Goal: Information Seeking & Learning: Learn about a topic

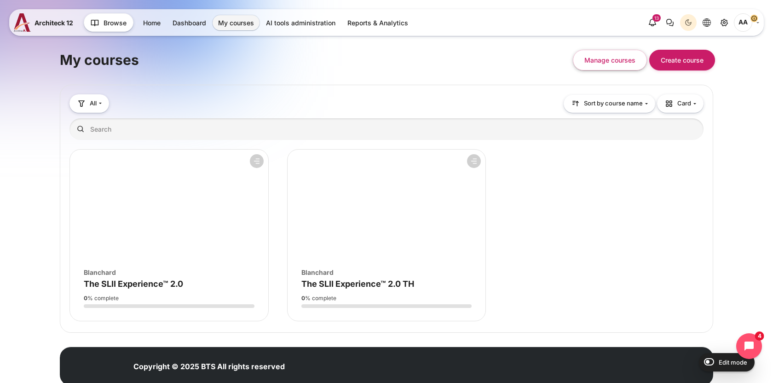
click at [230, 225] on figure "Course overview" at bounding box center [169, 205] width 198 height 110
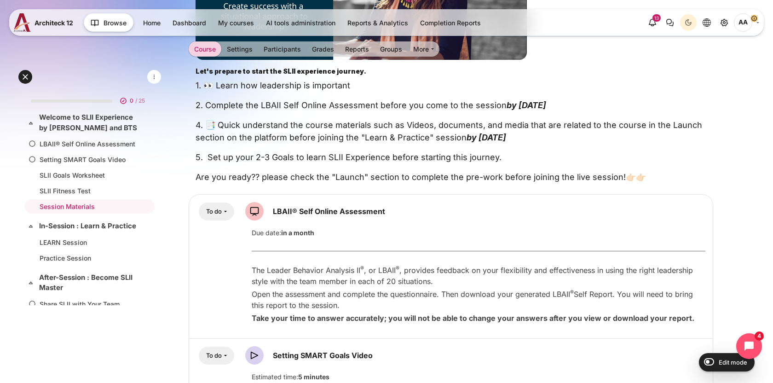
scroll to position [319, 0]
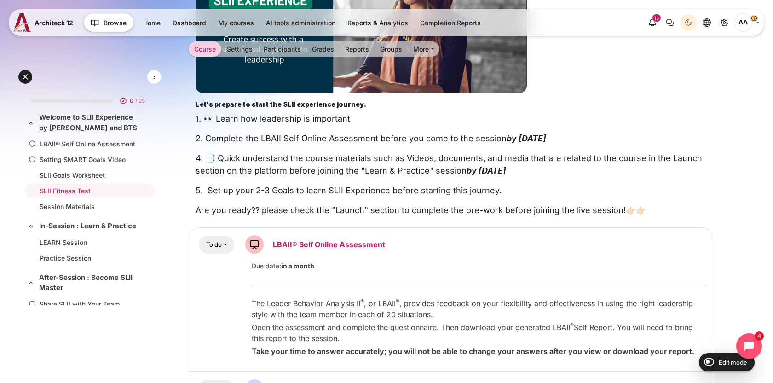
drag, startPoint x: 408, startPoint y: 241, endPoint x: 277, endPoint y: 243, distance: 131.2
click at [277, 243] on div "To do You must" at bounding box center [450, 244] width 509 height 18
drag, startPoint x: 368, startPoint y: 247, endPoint x: 567, endPoint y: 10, distance: 309.6
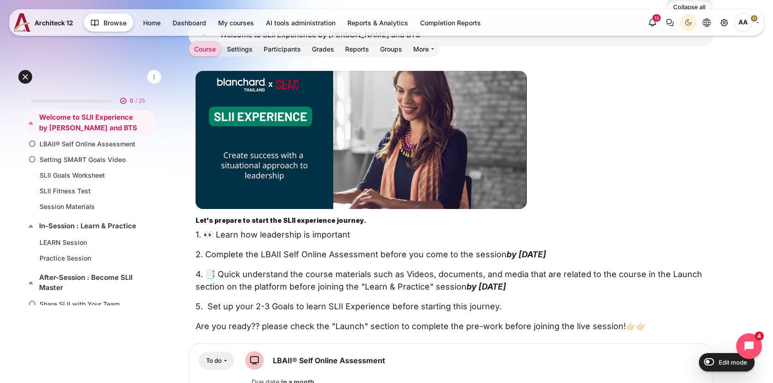
scroll to position [87, 0]
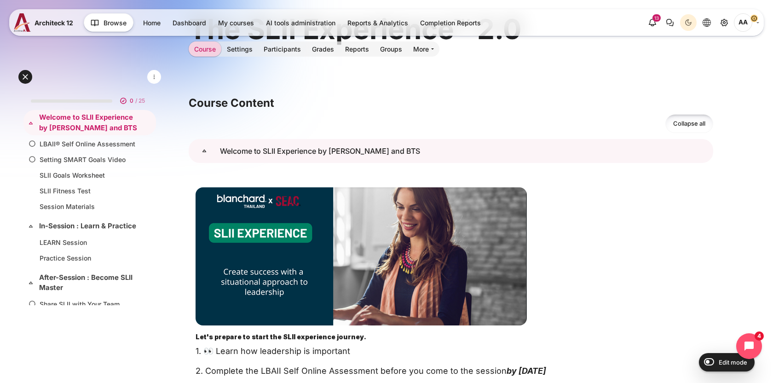
click at [220, 153] on link "Welcome to SLII Experience by Blanchard and BTS" at bounding box center [204, 151] width 31 height 24
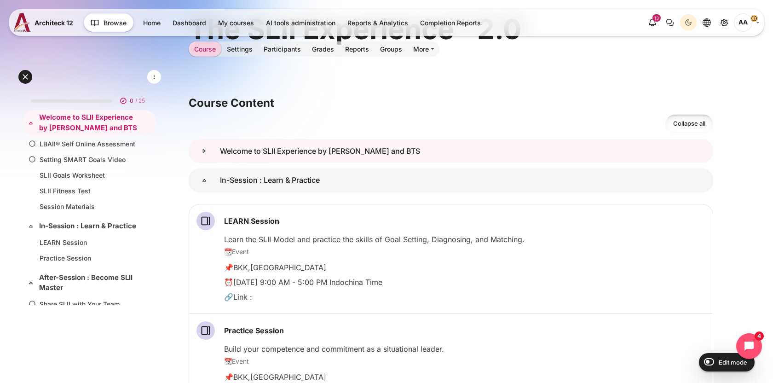
click at [220, 153] on link "Welcome to SLII Experience by Blanchard and BTS" at bounding box center [204, 151] width 31 height 24
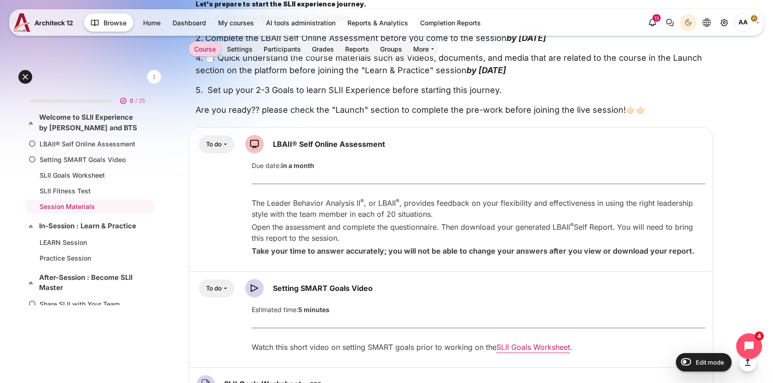
scroll to position [493, 0]
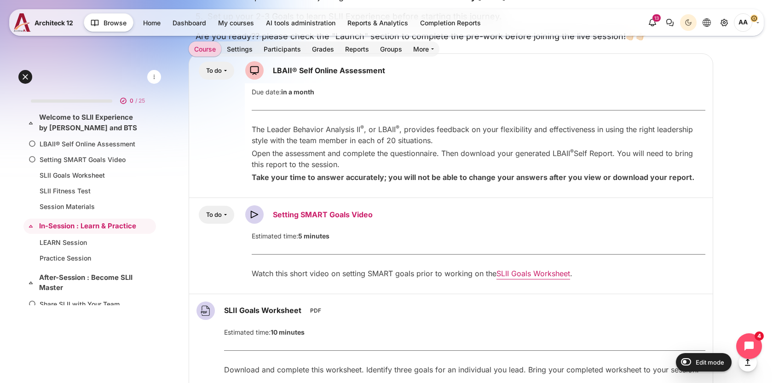
drag, startPoint x: 395, startPoint y: 217, endPoint x: 286, endPoint y: 214, distance: 108.6
click at [286, 214] on div "To do You must" at bounding box center [450, 214] width 509 height 18
click at [286, 214] on link "Setting SMART Goals Video Video Time" at bounding box center [323, 214] width 100 height 9
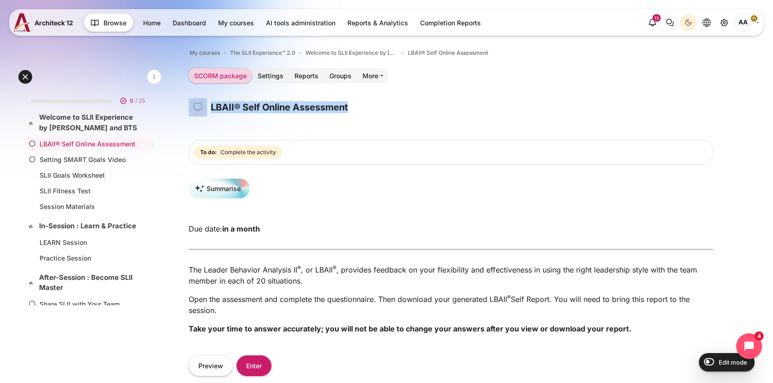
drag, startPoint x: 354, startPoint y: 108, endPoint x: 204, endPoint y: 108, distance: 149.6
click at [204, 108] on div "LBAII® Self Online Assessment" at bounding box center [451, 107] width 525 height 18
copy div "LBAII® Self Online Assessment"
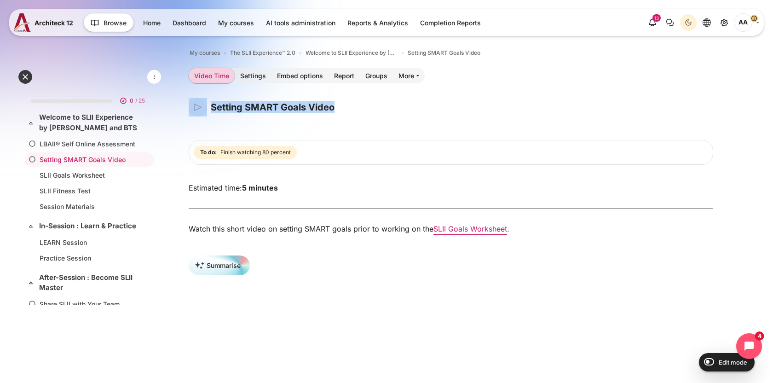
drag, startPoint x: 341, startPoint y: 106, endPoint x: 208, endPoint y: 110, distance: 132.6
click at [208, 110] on div "Setting SMART Goals Video" at bounding box center [451, 107] width 525 height 18
copy div "Setting SMART Goals Video"
click at [70, 173] on link "SLII Goals Worksheet" at bounding box center [88, 175] width 97 height 10
click at [214, 213] on div "Content" at bounding box center [451, 217] width 538 height 11
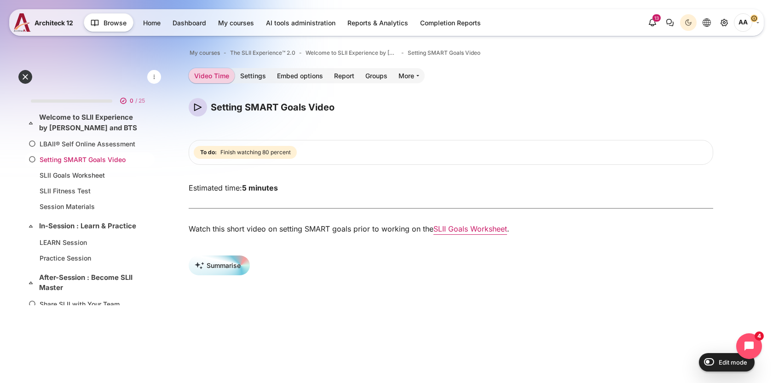
click at [81, 161] on link "Setting SMART Goals Video" at bounding box center [88, 160] width 97 height 10
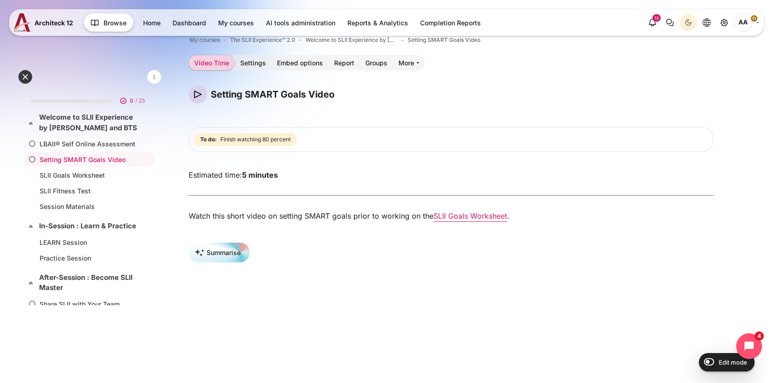
scroll to position [18, 0]
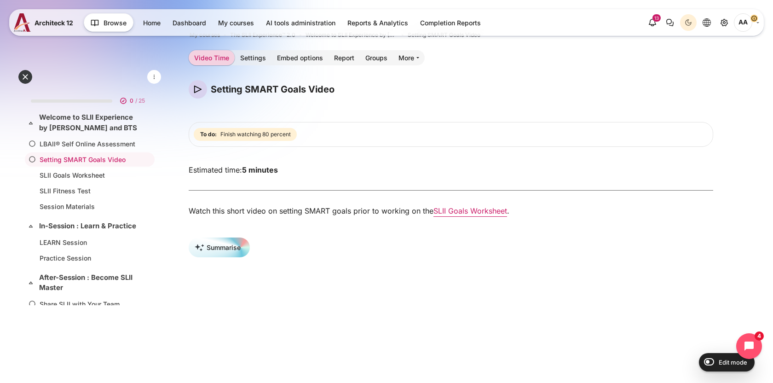
click at [278, 205] on p "Watch this short video on setting SMART goals prior to working on the SLII Goal…" at bounding box center [451, 210] width 525 height 11
click at [91, 147] on link "LBAII® Self Online Assessment" at bounding box center [88, 144] width 97 height 10
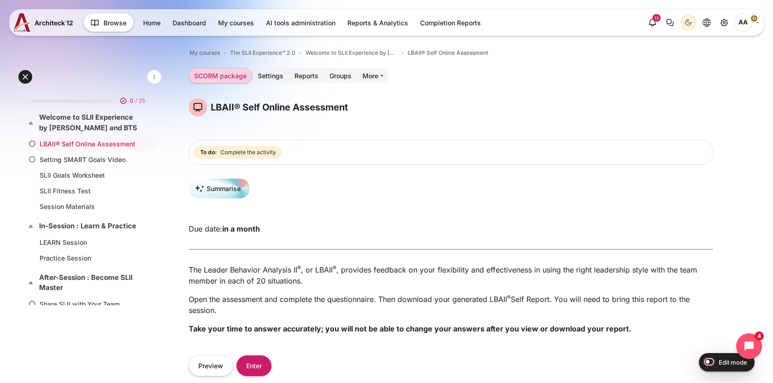
click at [711, 362] on input "Edit mode" at bounding box center [707, 361] width 16 height 9
checkbox input "true"
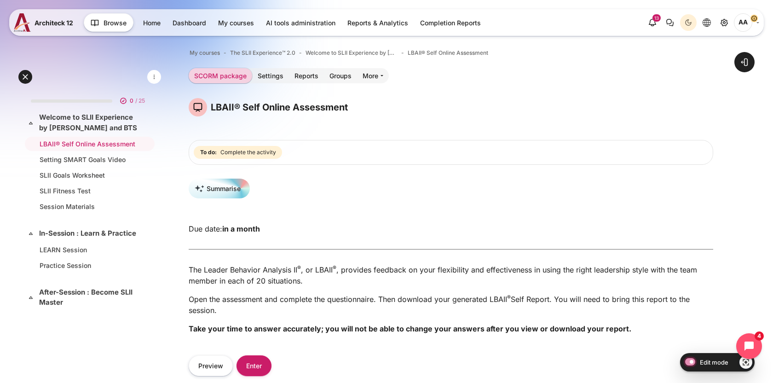
click at [689, 362] on input "Edit mode" at bounding box center [688, 361] width 16 height 9
checkbox input "false"
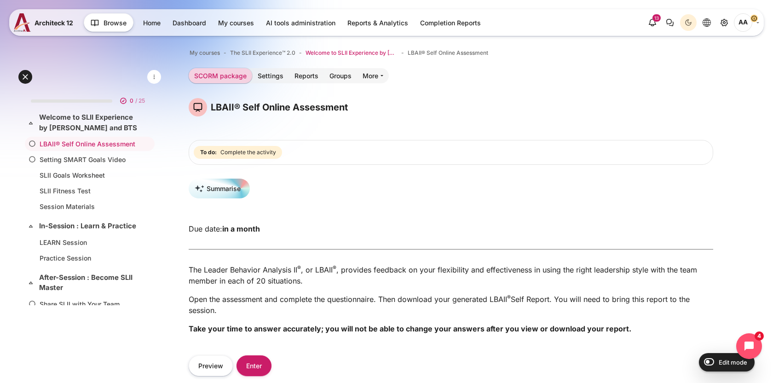
click at [342, 54] on span "Welcome to SLII Experience by [PERSON_NAME] and BTS" at bounding box center [352, 53] width 92 height 8
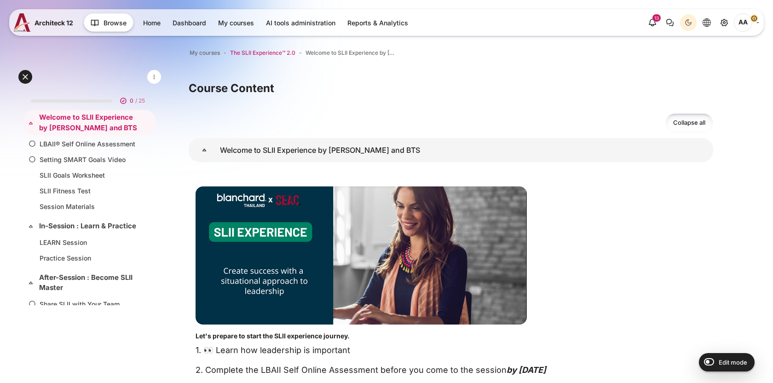
click at [284, 53] on span "The SLII Experience™ 2.0" at bounding box center [262, 53] width 65 height 8
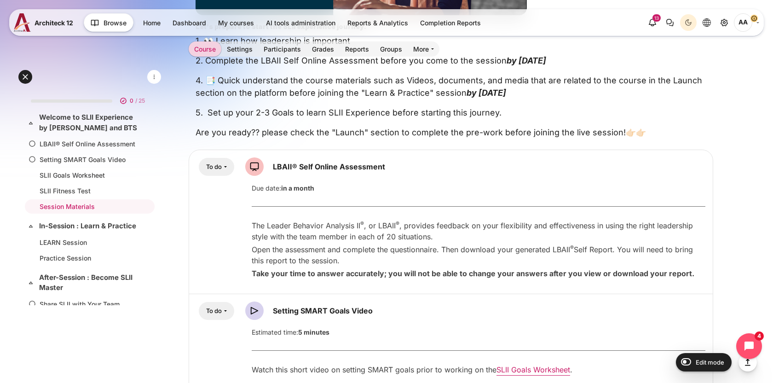
scroll to position [403, 0]
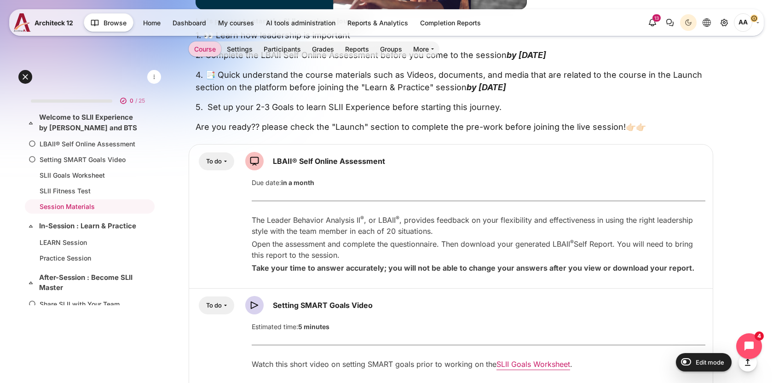
click at [232, 338] on div "Content" at bounding box center [450, 336] width 509 height 81
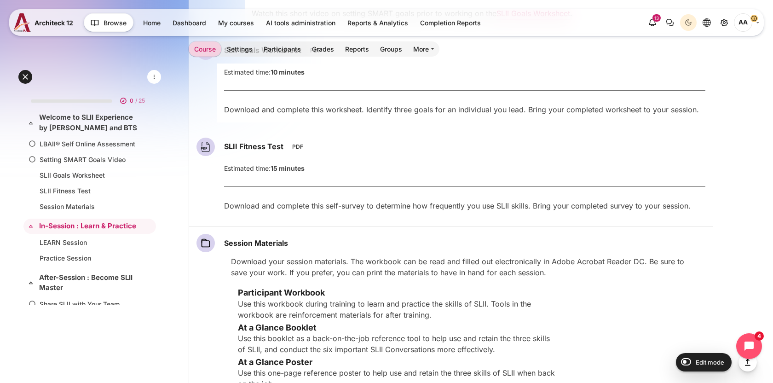
scroll to position [769, 0]
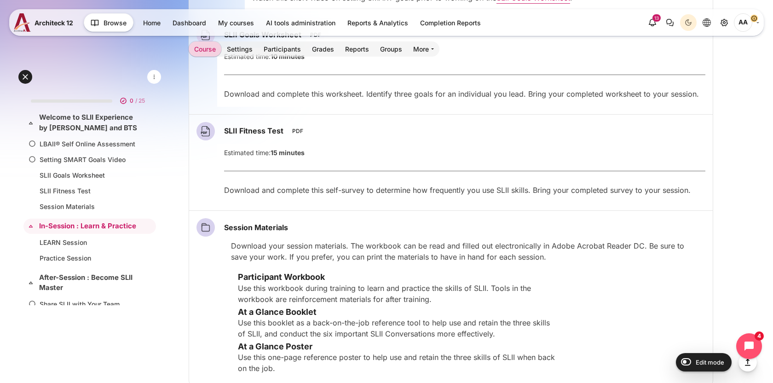
click at [208, 231] on img "Content" at bounding box center [205, 228] width 18 height 18
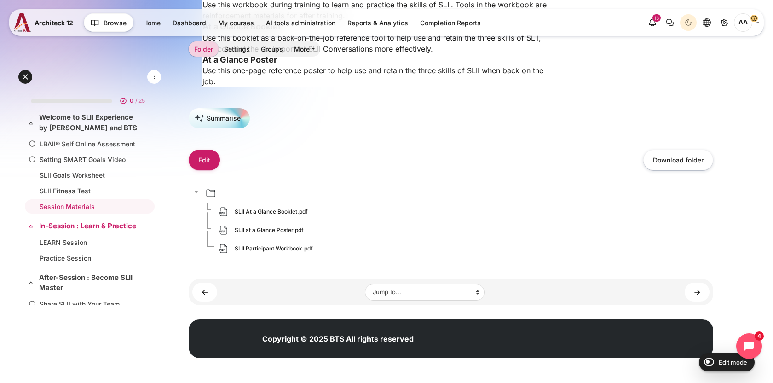
click at [69, 229] on link "In-Session : Learn & Practice" at bounding box center [88, 226] width 99 height 11
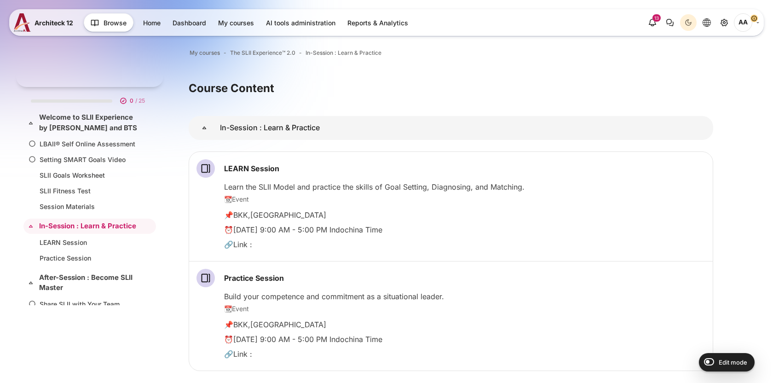
scroll to position [95, 0]
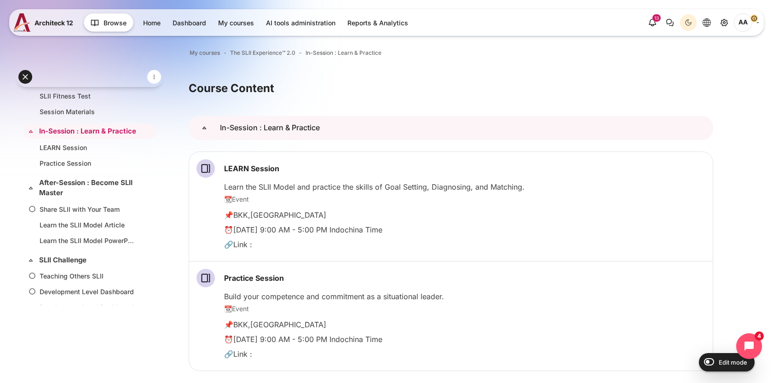
click at [220, 122] on link "In-Session : Learn &amp; Practice" at bounding box center [204, 128] width 31 height 24
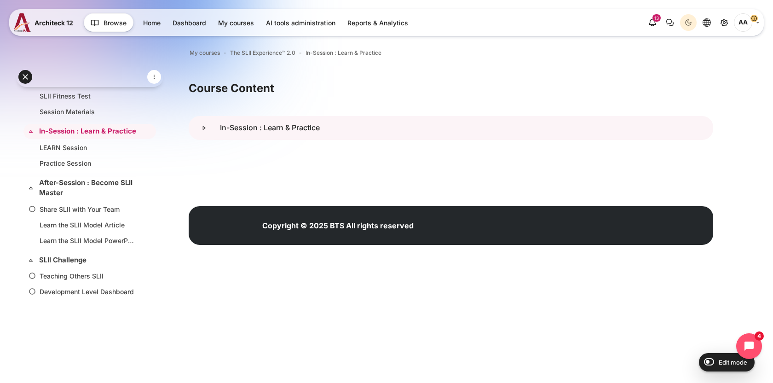
click at [220, 122] on link "In-Session : Learn &amp; Practice" at bounding box center [204, 128] width 31 height 24
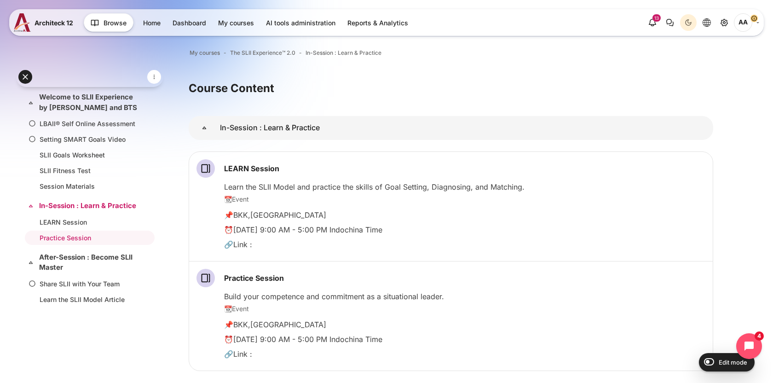
scroll to position [19, 0]
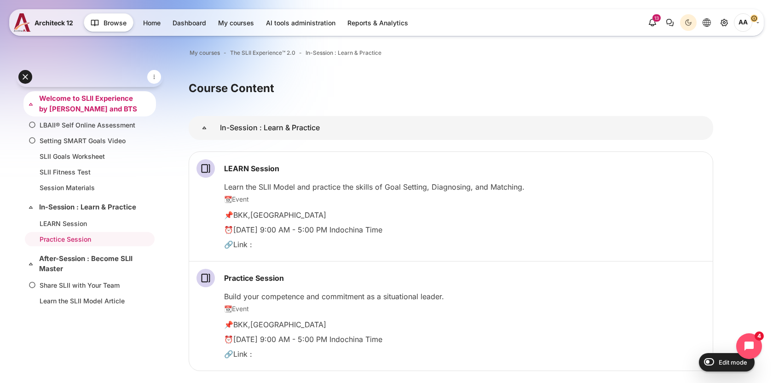
click at [78, 105] on link "Welcome to SLII Experience by [PERSON_NAME] and BTS" at bounding box center [88, 103] width 99 height 21
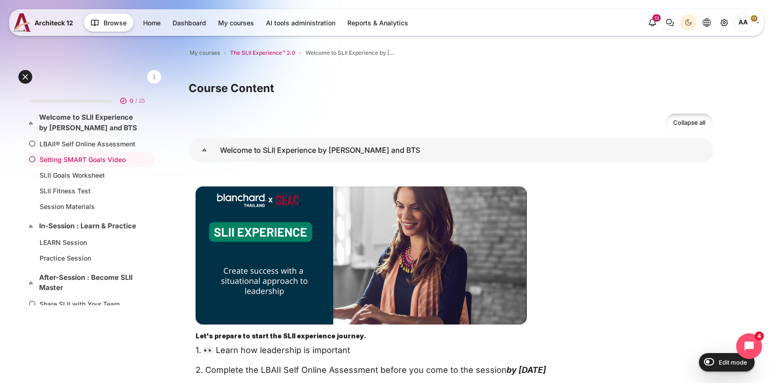
click at [282, 53] on span "The SLII Experience™ 2.0" at bounding box center [262, 53] width 65 height 8
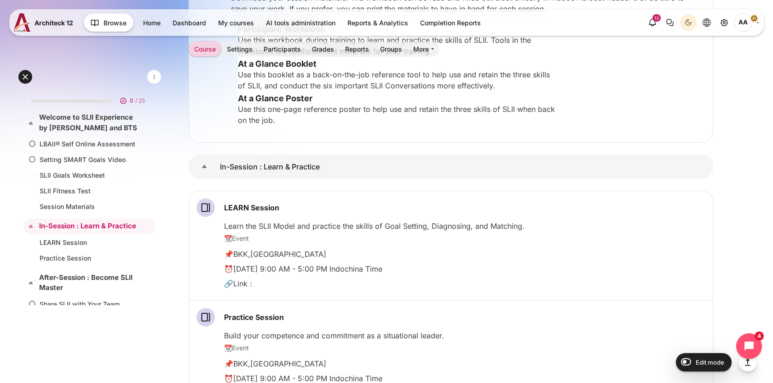
scroll to position [1092, 0]
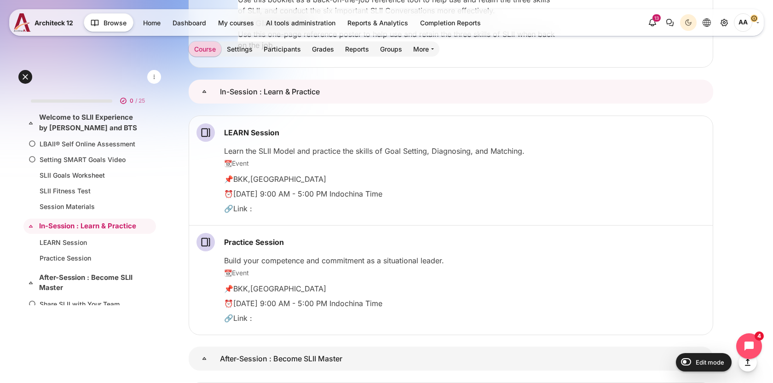
click at [220, 95] on link "In-Session : Learn &amp; Practice" at bounding box center [204, 92] width 31 height 24
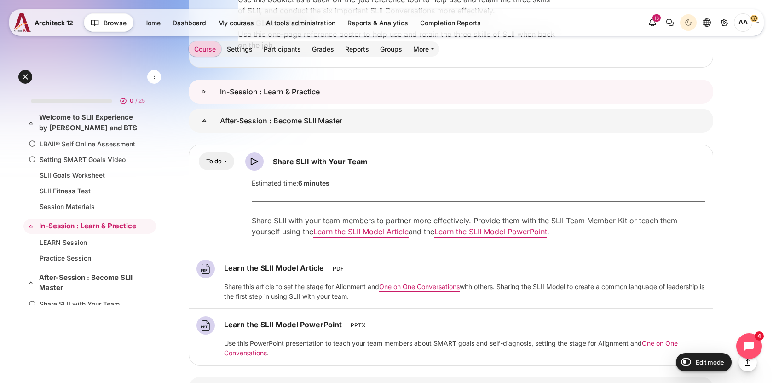
click at [220, 95] on link "In-Session : Learn &amp; Practice" at bounding box center [204, 92] width 31 height 24
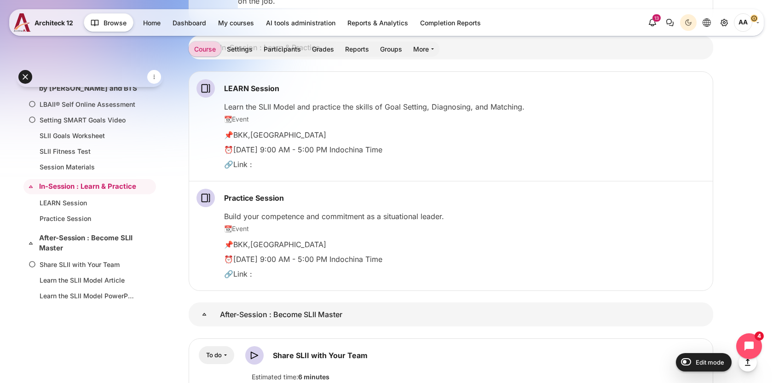
scroll to position [1088, 0]
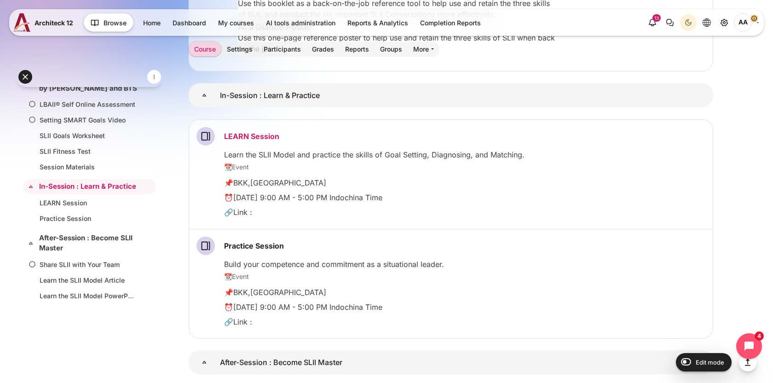
click at [263, 138] on link "LEARN Session Page" at bounding box center [251, 136] width 55 height 9
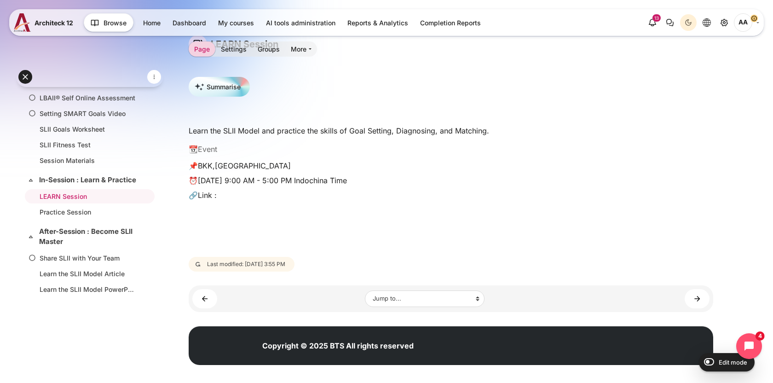
scroll to position [60, 0]
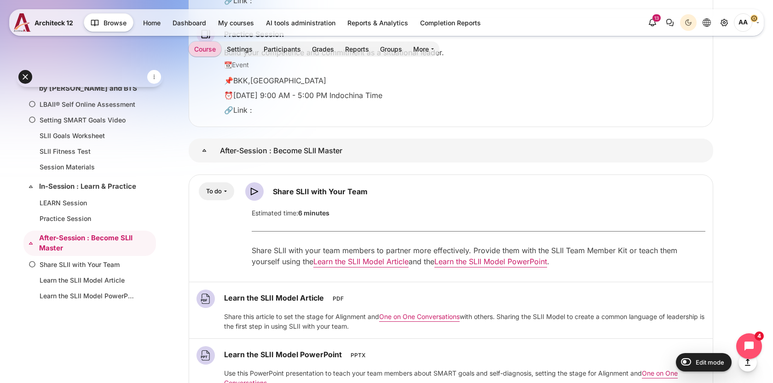
scroll to position [1313, 0]
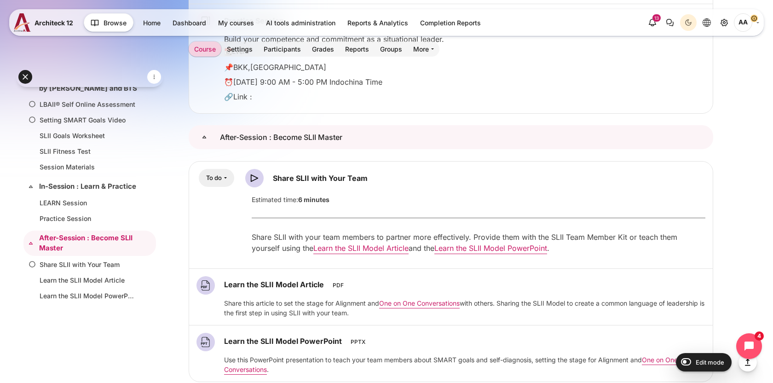
click at [220, 138] on link "After-Session : Become SLII Master" at bounding box center [204, 137] width 31 height 24
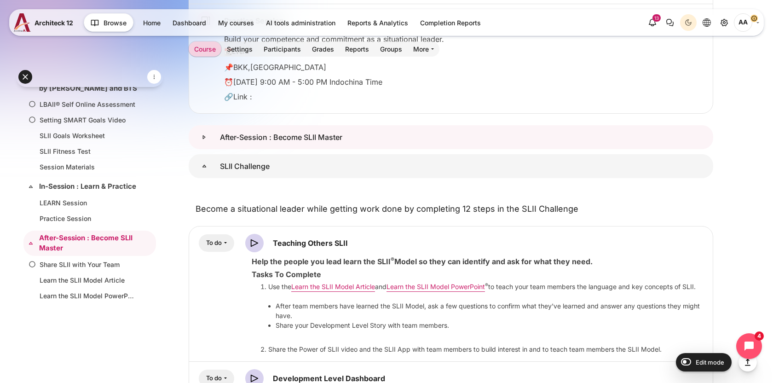
click at [220, 138] on link "After-Session : Become SLII Master" at bounding box center [204, 137] width 31 height 24
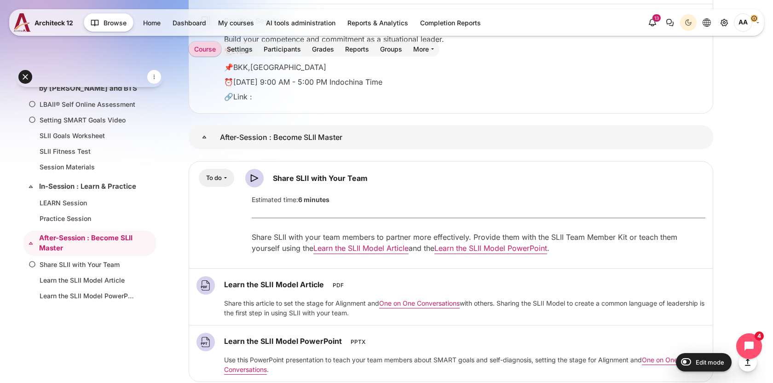
scroll to position [1335, 0]
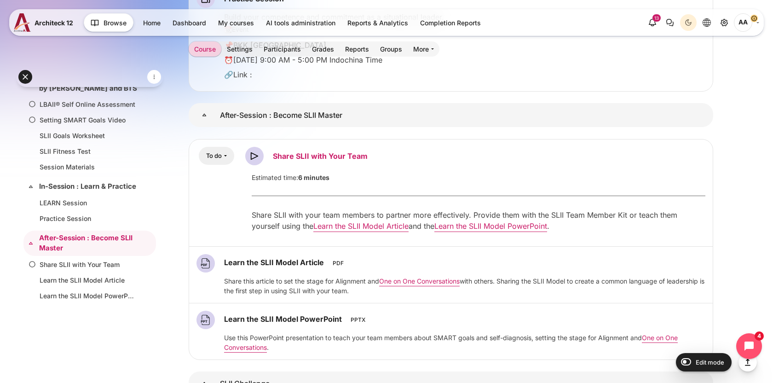
click at [308, 158] on link "Share SLII with Your Team Video Time" at bounding box center [320, 155] width 95 height 9
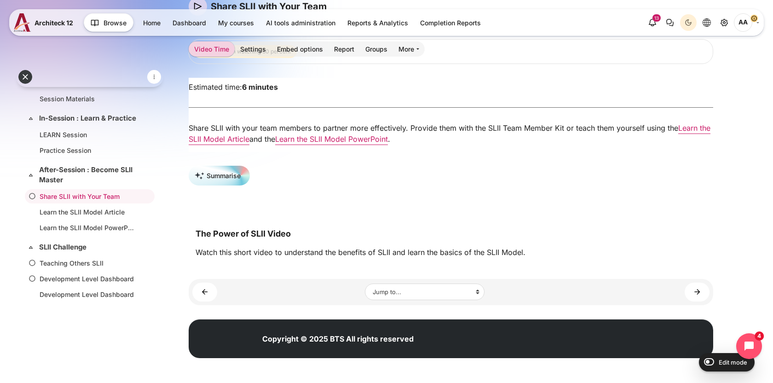
scroll to position [102, 0]
